Goal: Information Seeking & Learning: Learn about a topic

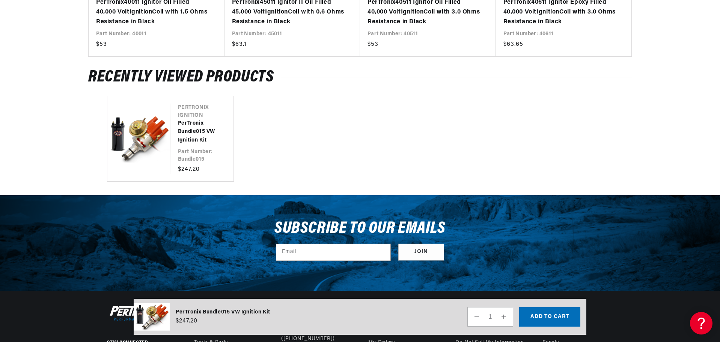
scroll to position [901, 0]
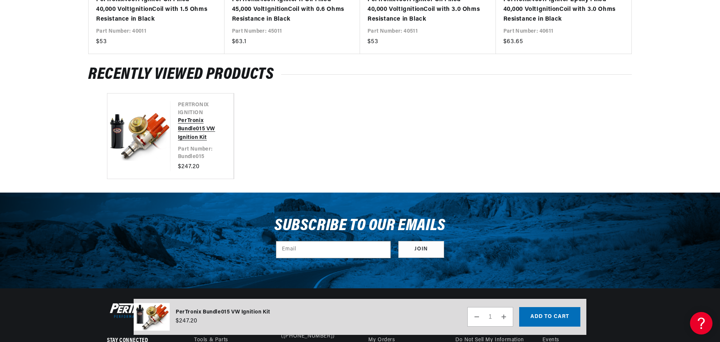
click at [192, 138] on link "PerTronix Bundle015 VW Ignition Kit" at bounding box center [198, 129] width 41 height 25
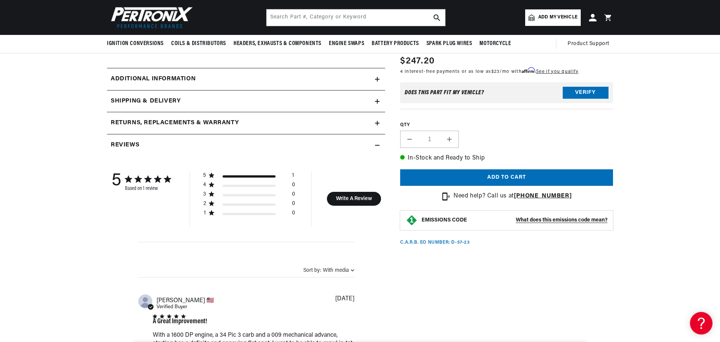
scroll to position [225, 0]
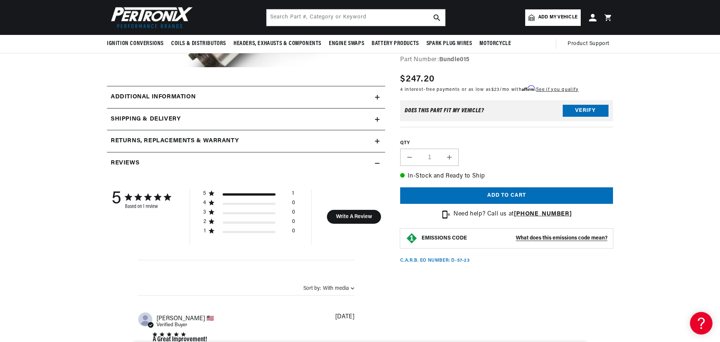
click at [379, 97] on icon at bounding box center [377, 97] width 5 height 0
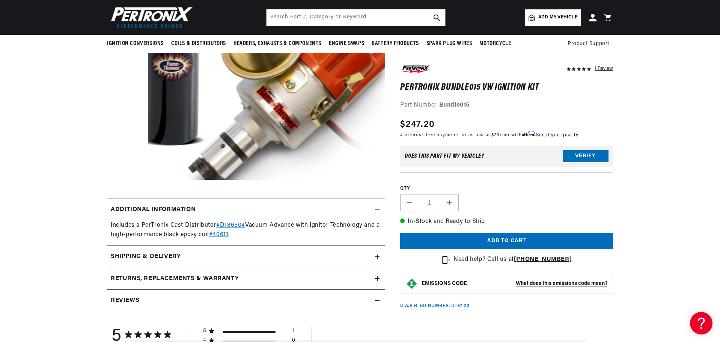
scroll to position [0, 227]
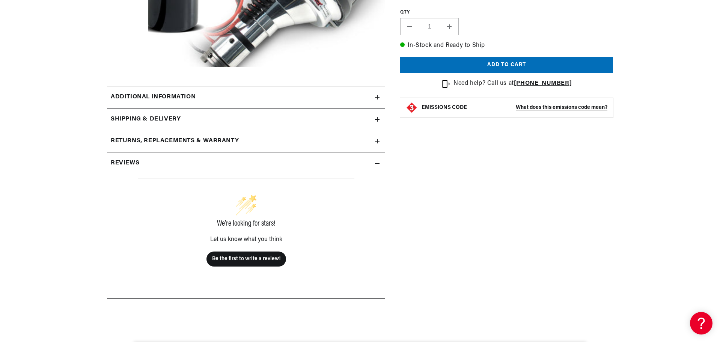
scroll to position [0, 227]
click at [309, 101] on div "Additional information" at bounding box center [241, 97] width 268 height 10
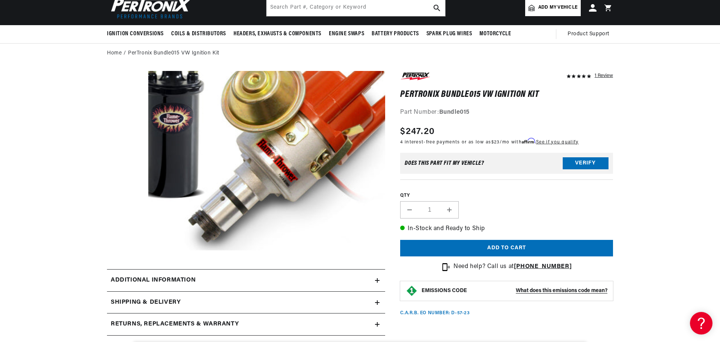
scroll to position [75, 0]
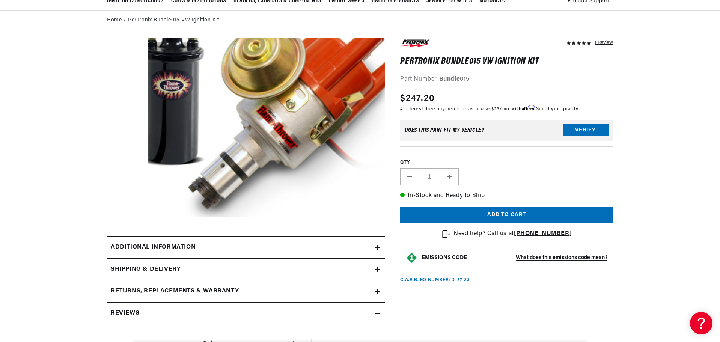
click at [372, 249] on div "Additional information" at bounding box center [241, 247] width 268 height 10
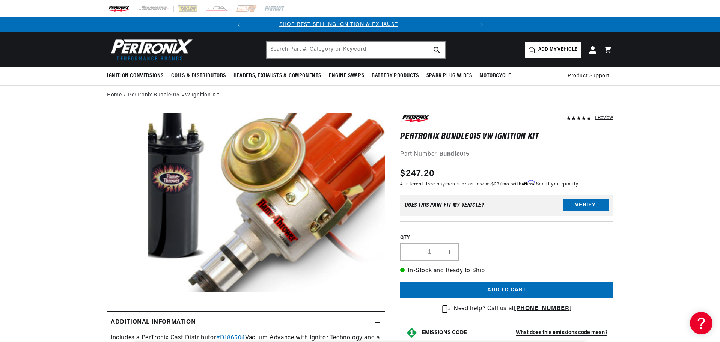
scroll to position [0, 2]
click at [125, 310] on button "Open media 1 in modal" at bounding box center [125, 310] width 0 height 0
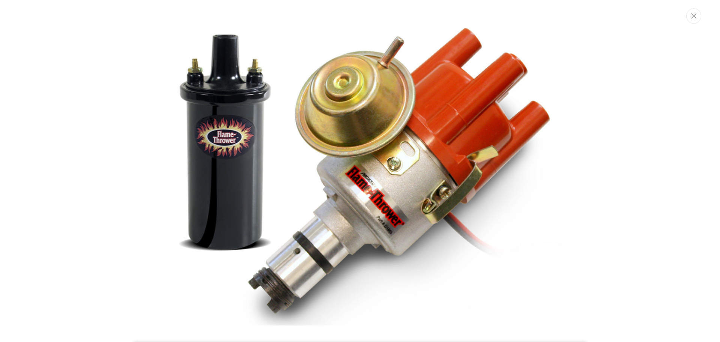
scroll to position [0, 227]
